Goal: Entertainment & Leisure: Consume media (video, audio)

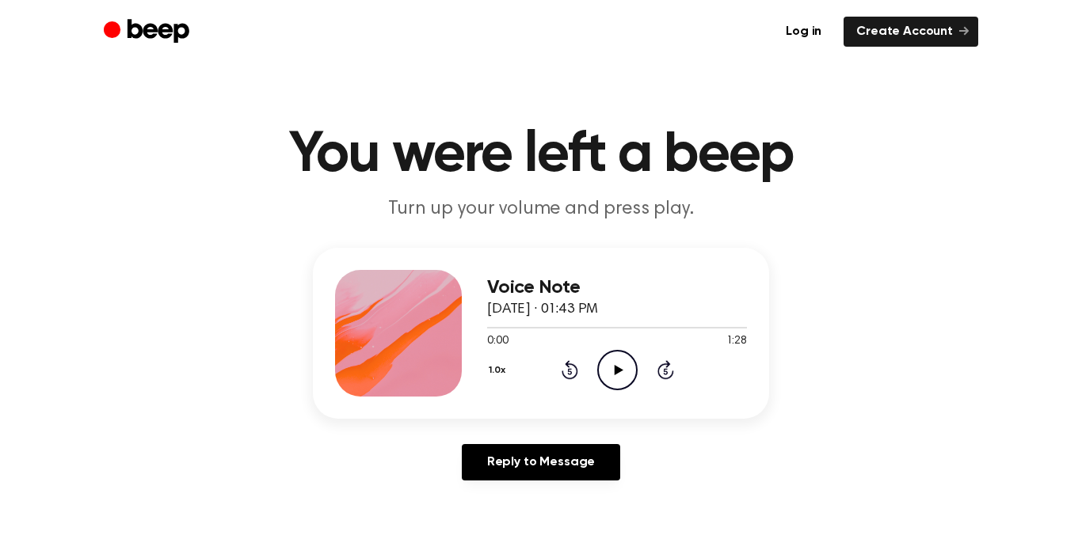
click at [631, 374] on icon "Play Audio" at bounding box center [617, 370] width 40 height 40
click at [627, 372] on icon "Pause Audio" at bounding box center [617, 370] width 40 height 40
click at [610, 365] on icon "Play Audio" at bounding box center [617, 370] width 40 height 40
click at [608, 353] on icon "Play Audio" at bounding box center [617, 370] width 40 height 40
click at [608, 353] on icon "Pause Audio" at bounding box center [617, 370] width 40 height 40
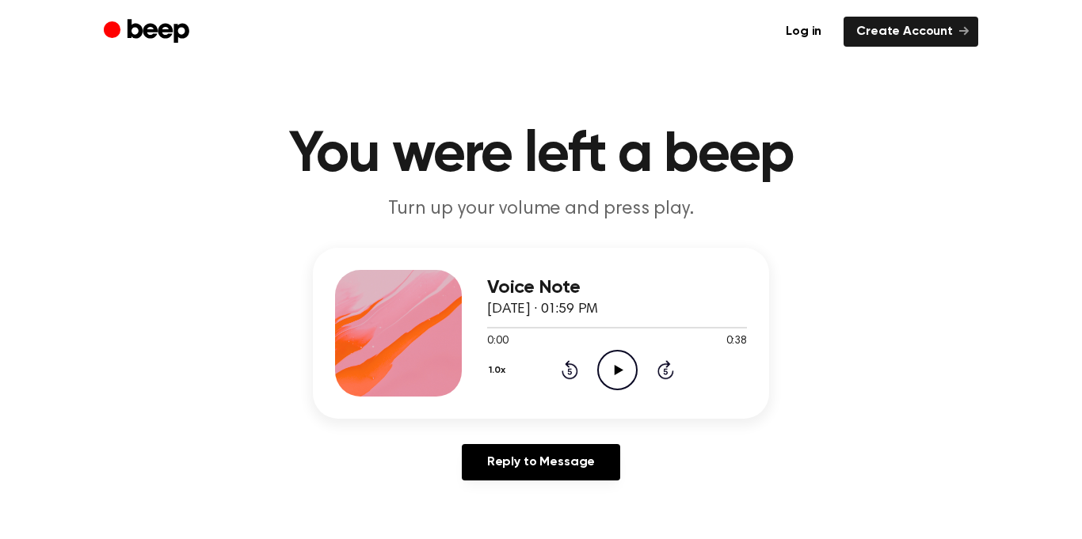
click at [606, 359] on icon "Play Audio" at bounding box center [617, 370] width 40 height 40
click at [622, 375] on icon "Play Audio" at bounding box center [617, 370] width 40 height 40
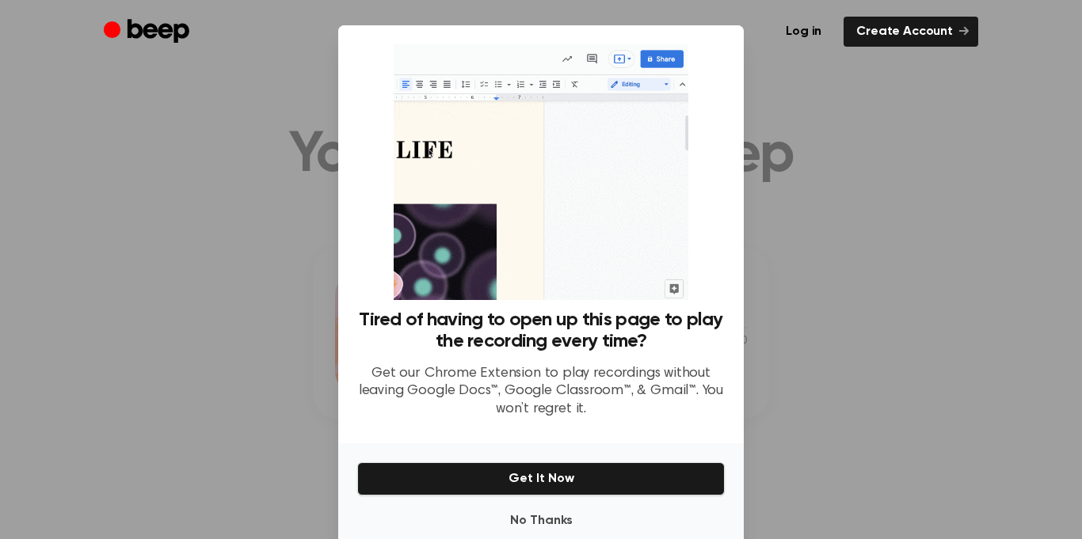
scroll to position [32, 0]
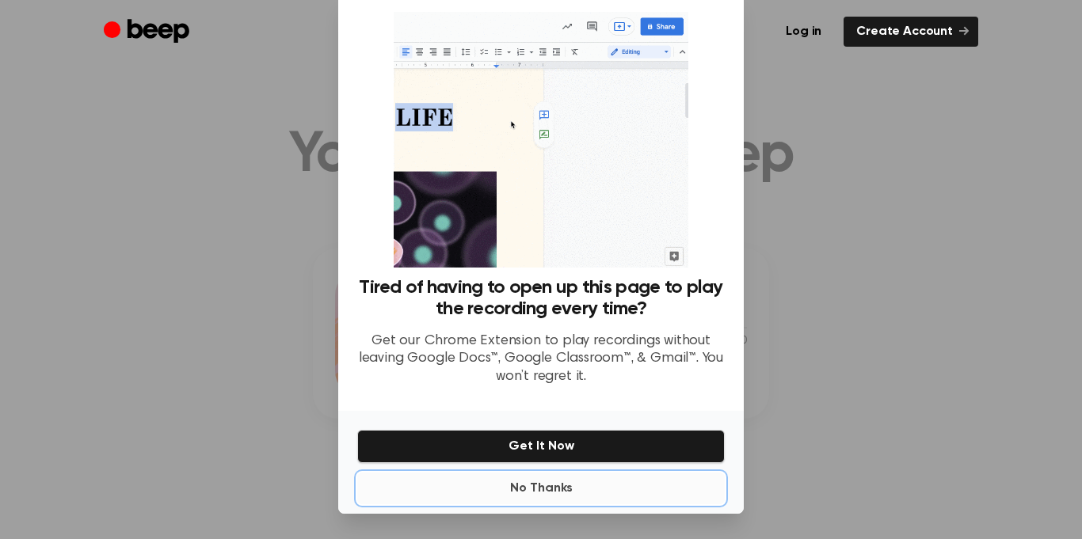
click at [538, 495] on button "No Thanks" at bounding box center [540, 489] width 367 height 32
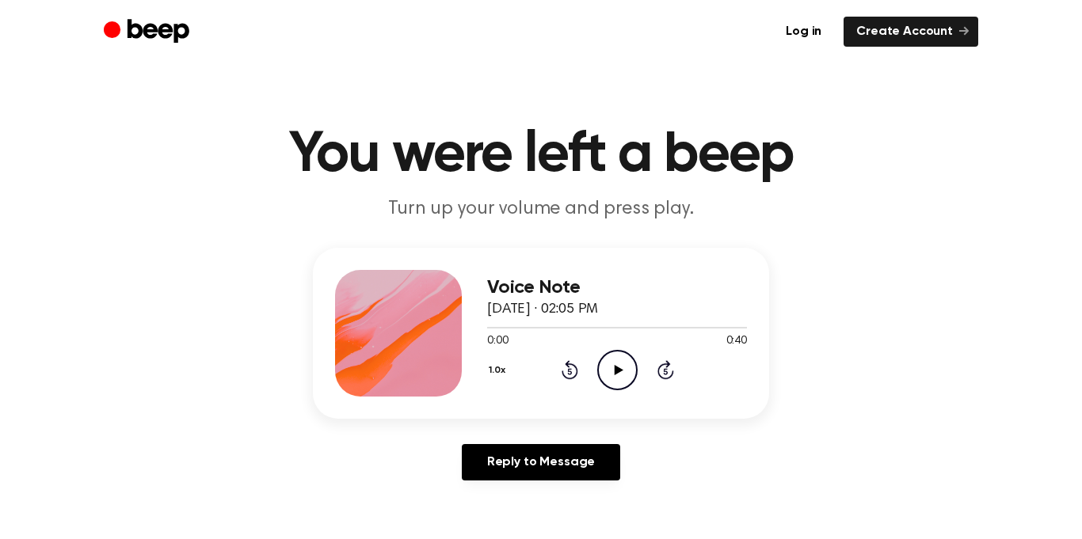
click at [614, 379] on icon "Play Audio" at bounding box center [617, 370] width 40 height 40
click at [622, 373] on icon "Play Audio" at bounding box center [617, 370] width 40 height 40
click at [616, 374] on icon "Play Audio" at bounding box center [617, 370] width 40 height 40
click at [622, 386] on icon "Play Audio" at bounding box center [617, 370] width 40 height 40
click at [598, 361] on icon "Play Audio" at bounding box center [617, 370] width 40 height 40
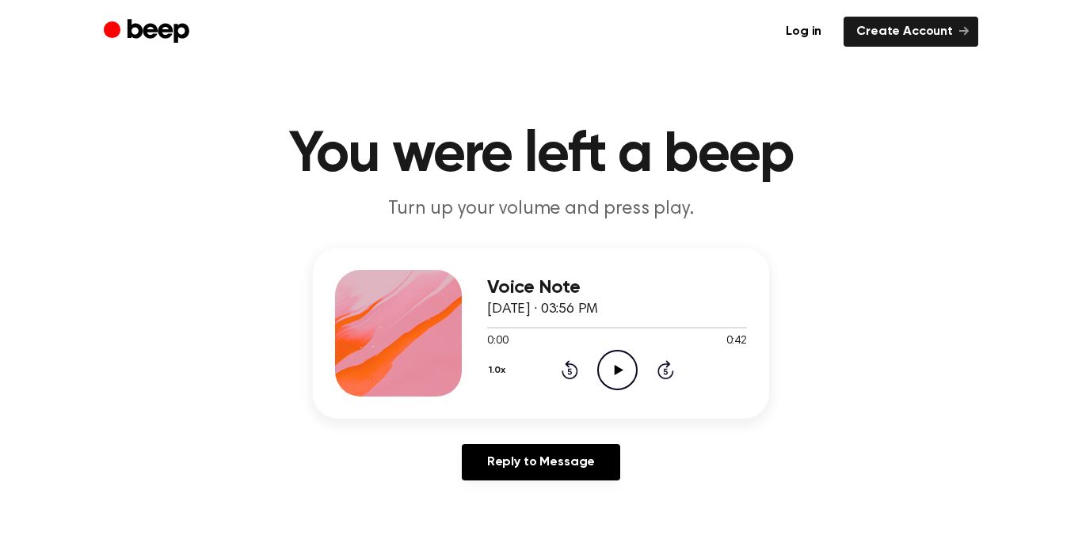
click at [624, 350] on icon "Play Audio" at bounding box center [617, 370] width 40 height 40
click at [613, 354] on icon "Play Audio" at bounding box center [617, 370] width 40 height 40
click at [610, 362] on icon "Play Audio" at bounding box center [617, 370] width 40 height 40
click at [628, 367] on icon "Play Audio" at bounding box center [617, 370] width 40 height 40
click at [633, 374] on icon "Play Audio" at bounding box center [617, 370] width 40 height 40
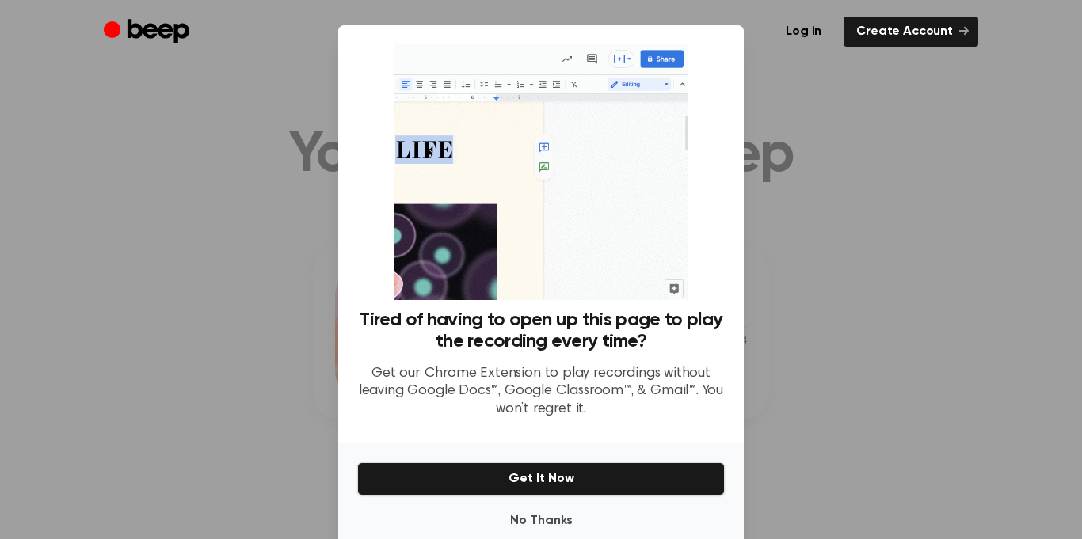
click at [878, 318] on div at bounding box center [541, 269] width 1082 height 539
click at [657, 531] on button "No Thanks" at bounding box center [540, 521] width 367 height 32
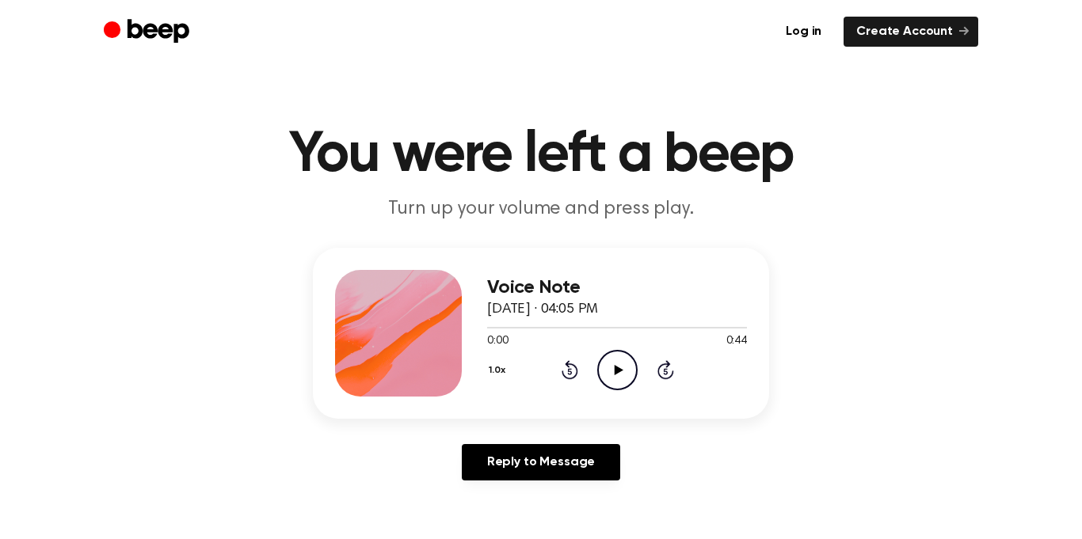
click at [619, 381] on icon "Play Audio" at bounding box center [617, 370] width 40 height 40
click at [602, 350] on icon "Play Audio" at bounding box center [617, 370] width 40 height 40
click at [595, 362] on div "1.0x Rewind 5 seconds Play Audio Skip 5 seconds" at bounding box center [617, 370] width 260 height 40
click at [629, 365] on icon "Play Audio" at bounding box center [617, 370] width 40 height 40
click at [609, 356] on icon "Play Audio" at bounding box center [617, 370] width 40 height 40
